Goal: Information Seeking & Learning: Learn about a topic

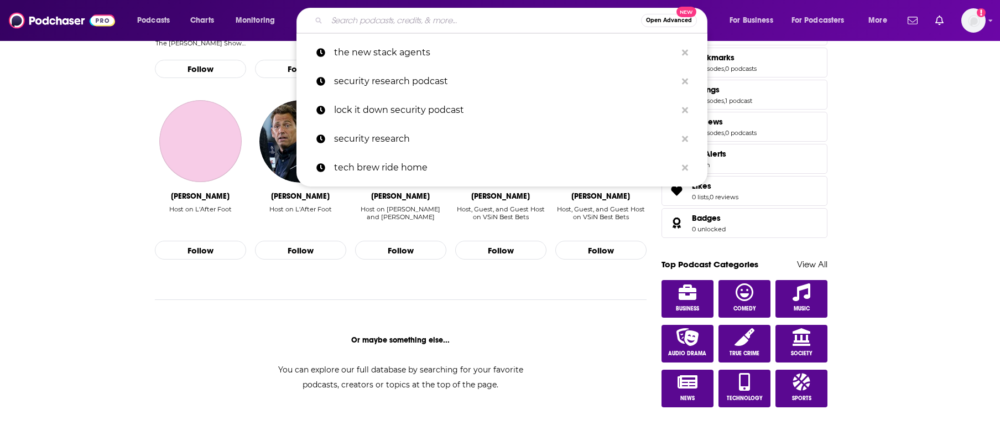
click at [385, 18] on input "Search podcasts, credits, & more..." at bounding box center [484, 21] width 314 height 18
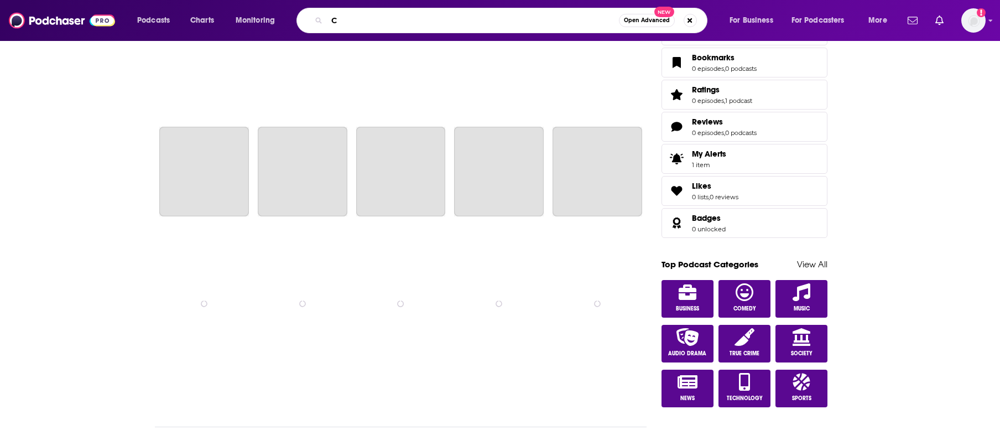
scroll to position [666, 0]
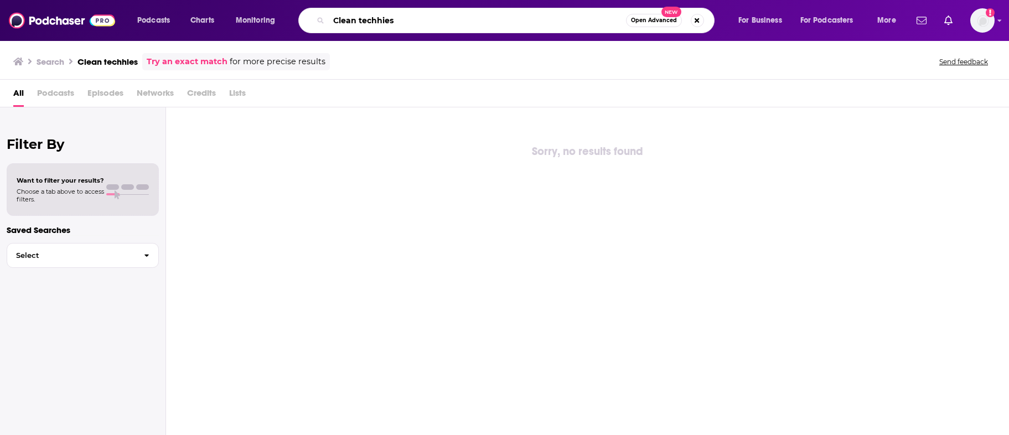
click at [375, 22] on input "Clean techhies" at bounding box center [477, 21] width 297 height 18
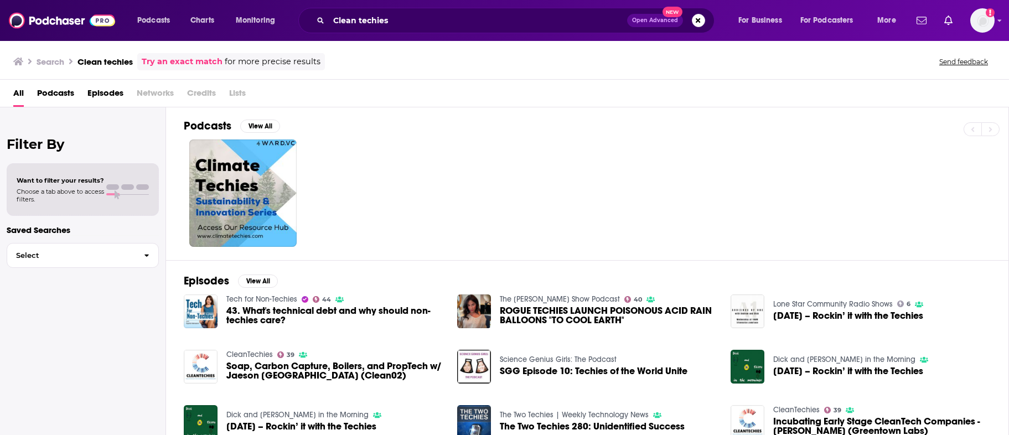
scroll to position [2, 0]
click at [406, 22] on input "Clean techies" at bounding box center [478, 21] width 298 height 18
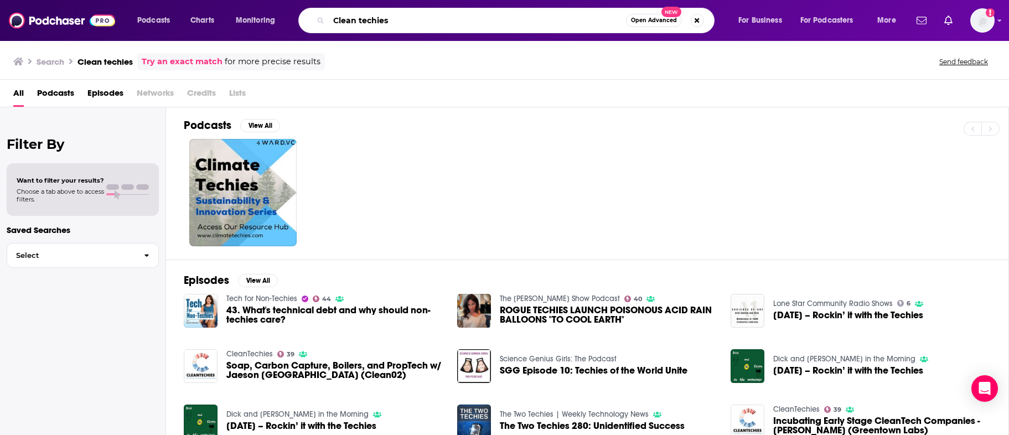
click at [359, 21] on input "Clean techies" at bounding box center [477, 21] width 297 height 18
type input "Cleantechies"
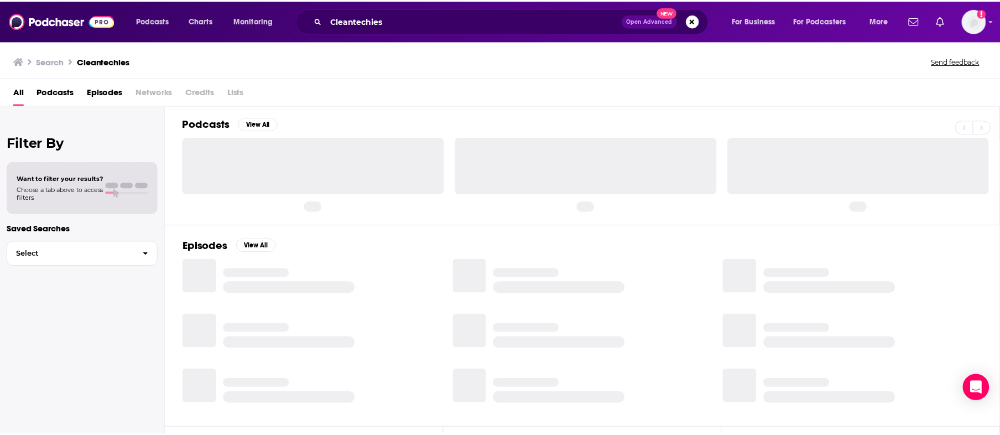
scroll to position [2, 0]
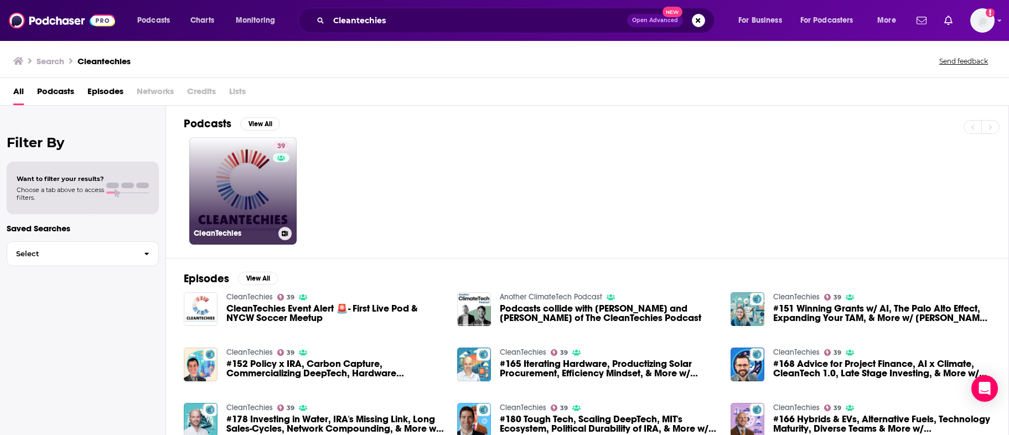
click at [243, 166] on link "39 CleanTechies" at bounding box center [242, 190] width 107 height 107
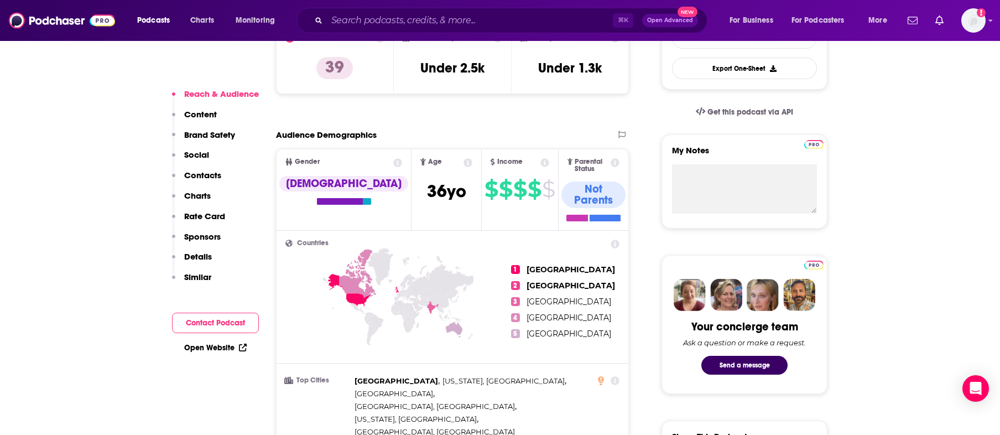
scroll to position [87, 0]
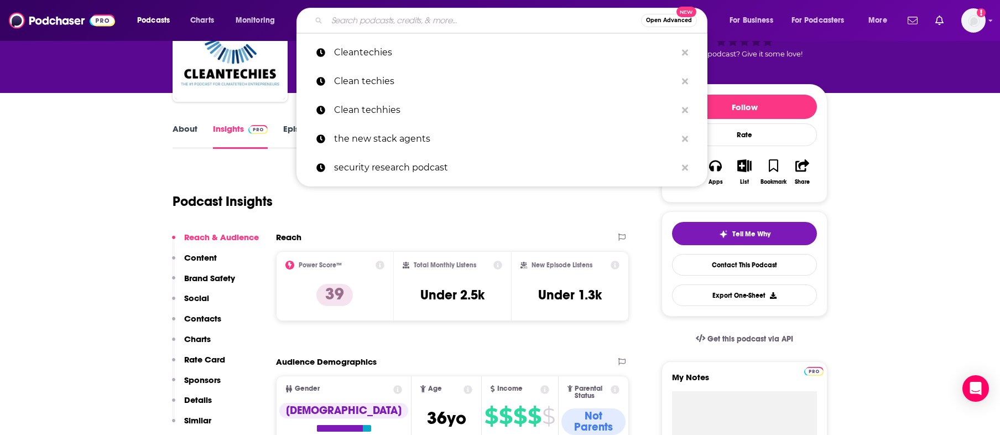
drag, startPoint x: 555, startPoint y: 17, endPoint x: 443, endPoint y: 15, distance: 112.3
click at [443, 15] on input "Search podcasts, credits, & more..." at bounding box center [484, 21] width 314 height 18
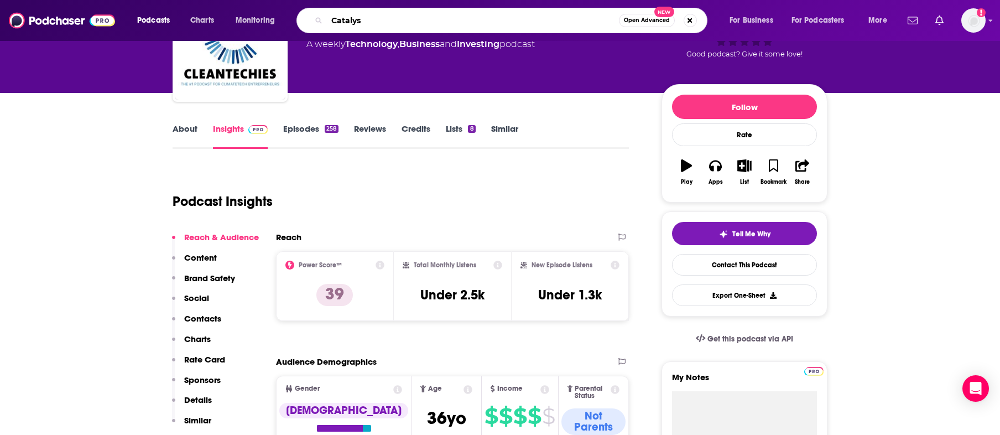
type input "Catalyst"
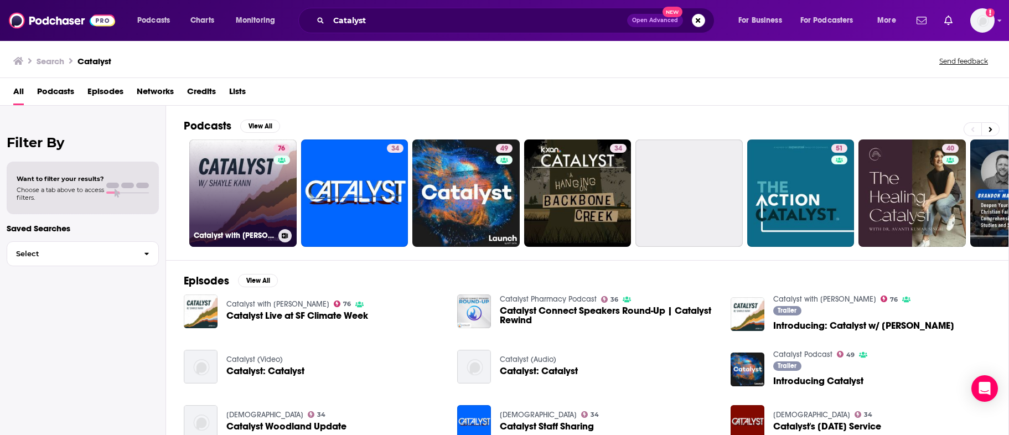
click at [215, 182] on link "76 Catalyst with [PERSON_NAME]" at bounding box center [242, 192] width 107 height 107
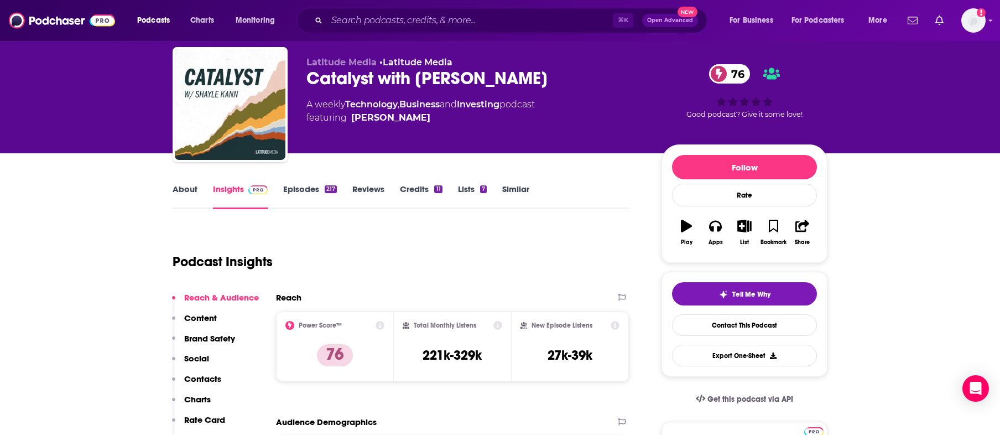
scroll to position [30, 0]
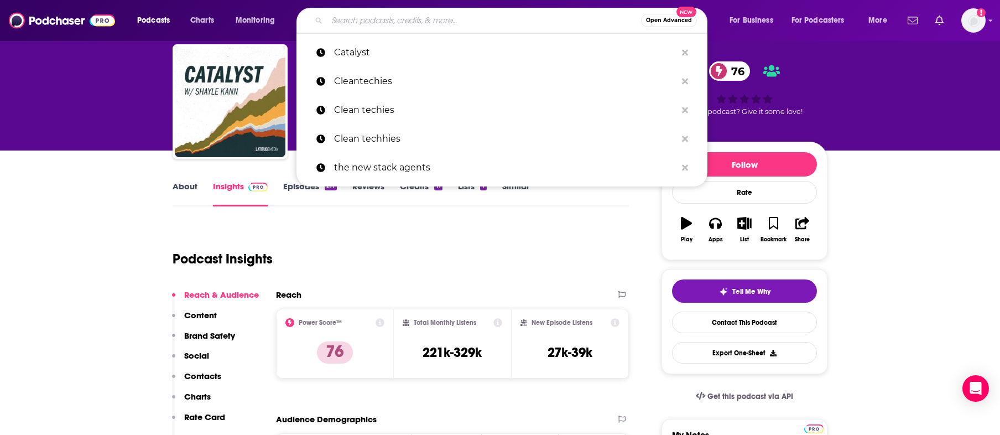
click at [473, 18] on input "Search podcasts, credits, & more..." at bounding box center [484, 21] width 314 height 18
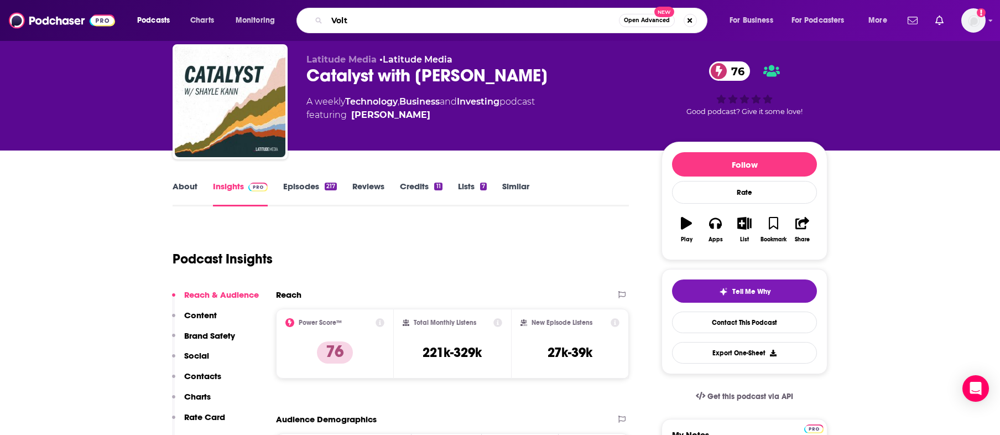
type input "Volts"
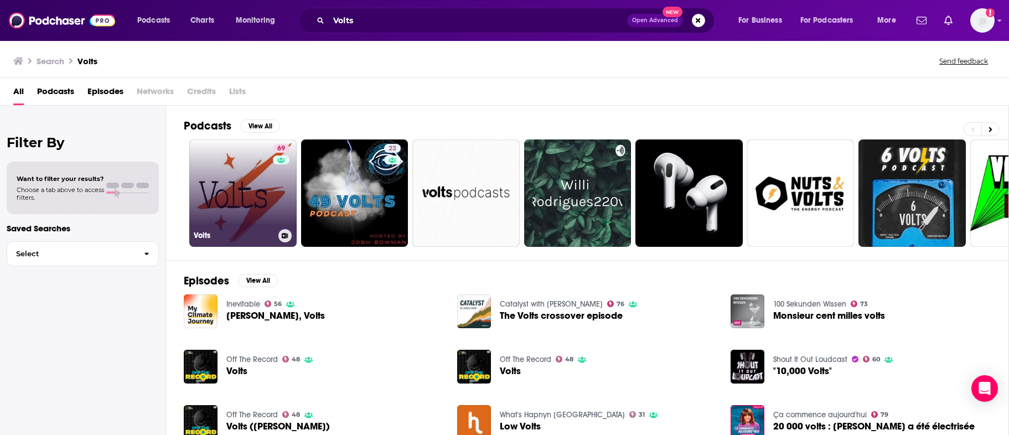
click at [259, 204] on link "69 Volts" at bounding box center [242, 192] width 107 height 107
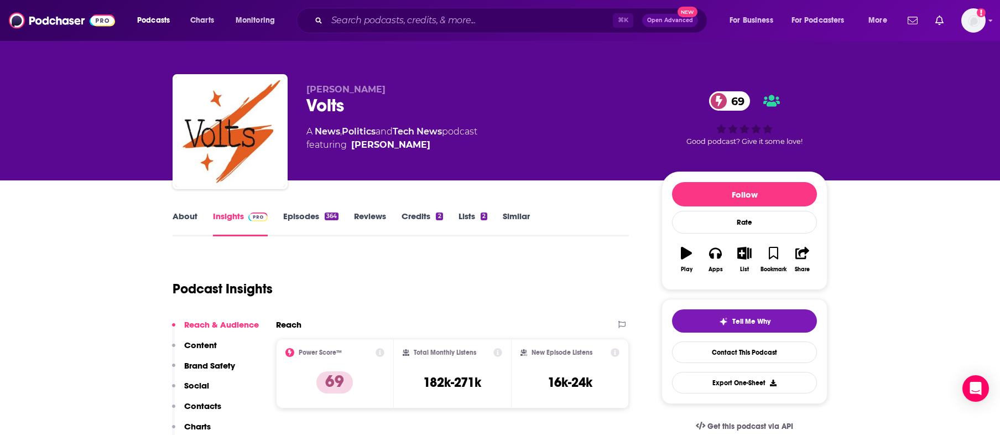
scroll to position [78, 0]
